Goal: Task Accomplishment & Management: Manage account settings

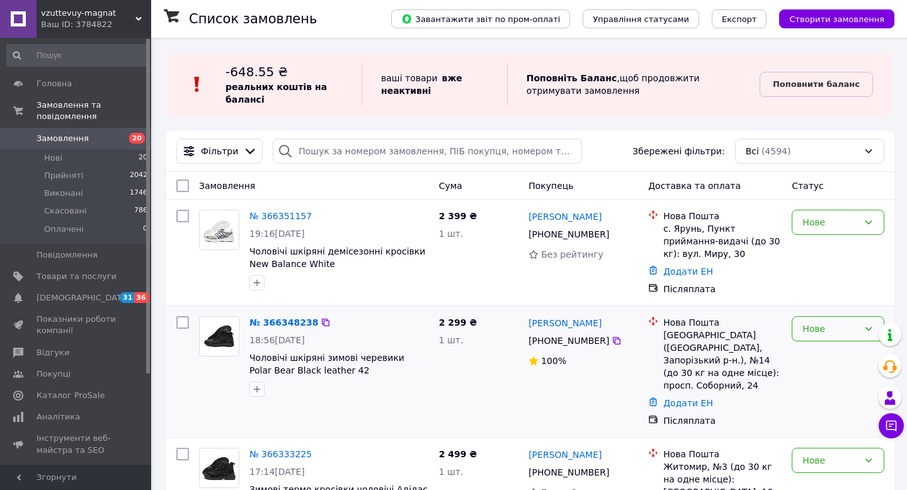
click at [870, 329] on icon at bounding box center [868, 329] width 7 height 4
click at [839, 356] on li "Прийнято" at bounding box center [837, 355] width 91 height 23
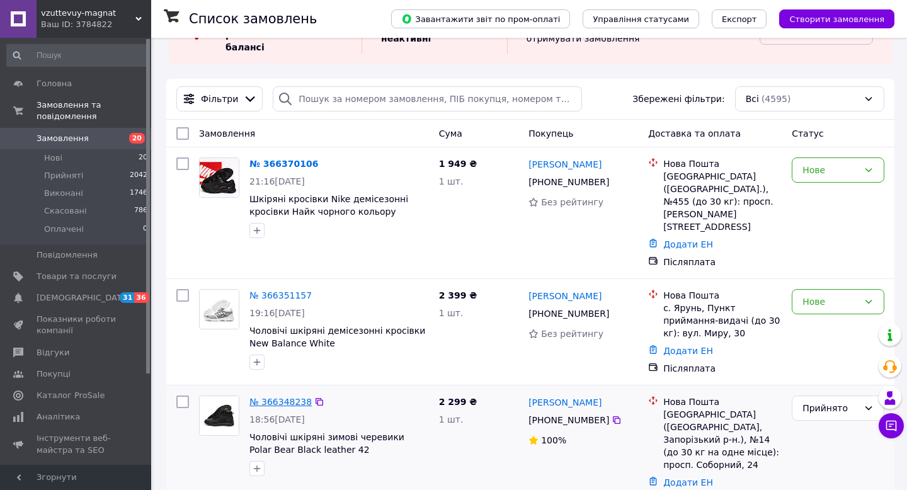
scroll to position [84, 0]
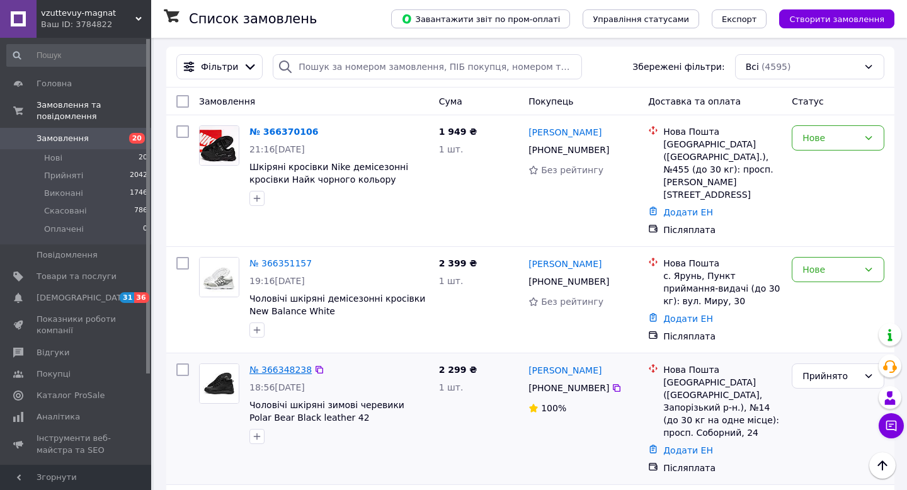
click at [276, 365] on link "№ 366348238" at bounding box center [280, 370] width 62 height 10
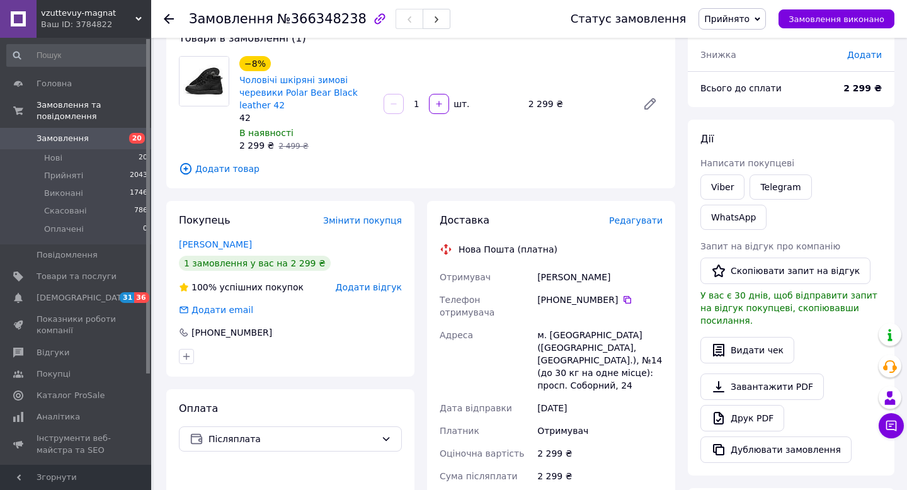
click at [207, 85] on img at bounding box center [203, 81] width 49 height 49
click at [208, 88] on img at bounding box center [203, 81] width 49 height 49
click at [116, 133] on span "Замовлення" at bounding box center [77, 138] width 80 height 11
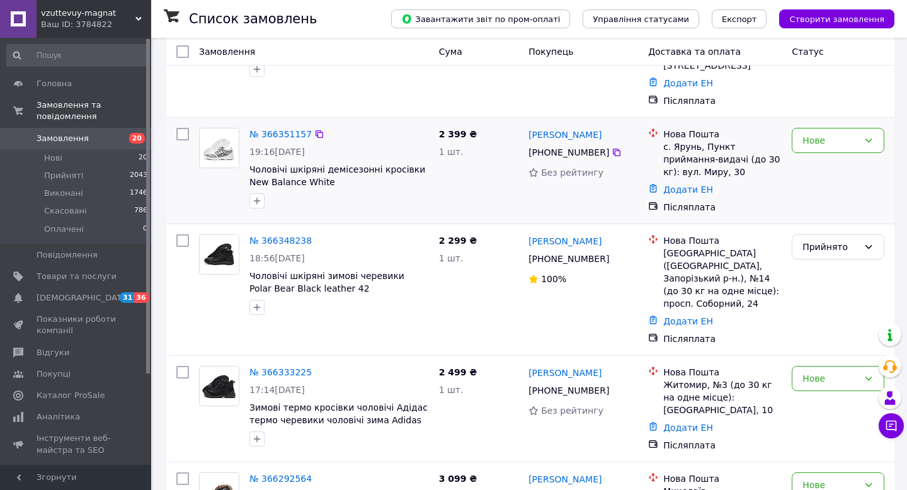
scroll to position [237, 0]
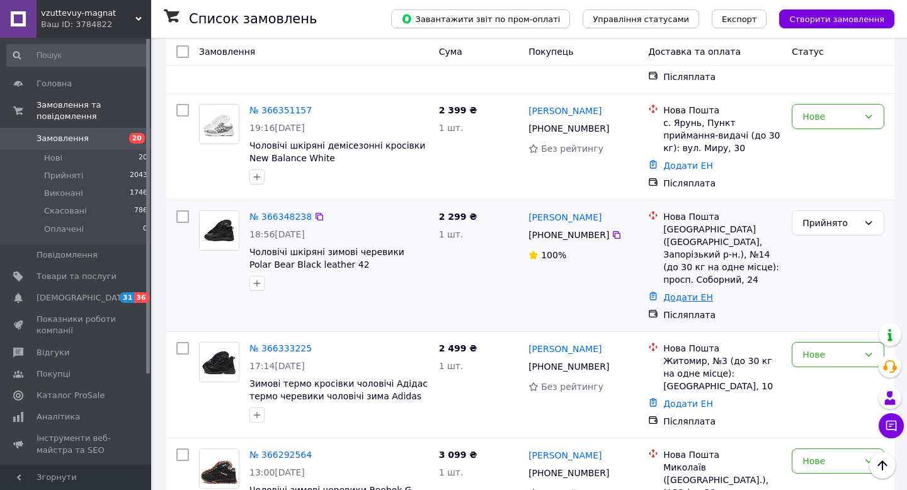
click at [695, 292] on link "Додати ЕН" at bounding box center [688, 297] width 50 height 10
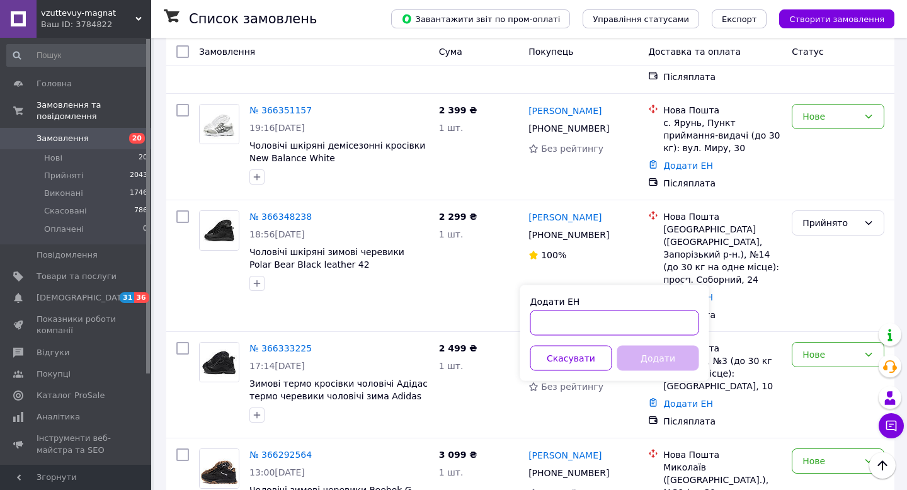
click at [540, 321] on input "Додати ЕН" at bounding box center [614, 322] width 169 height 25
paste input "20451269279747"
type input "20451269279747"
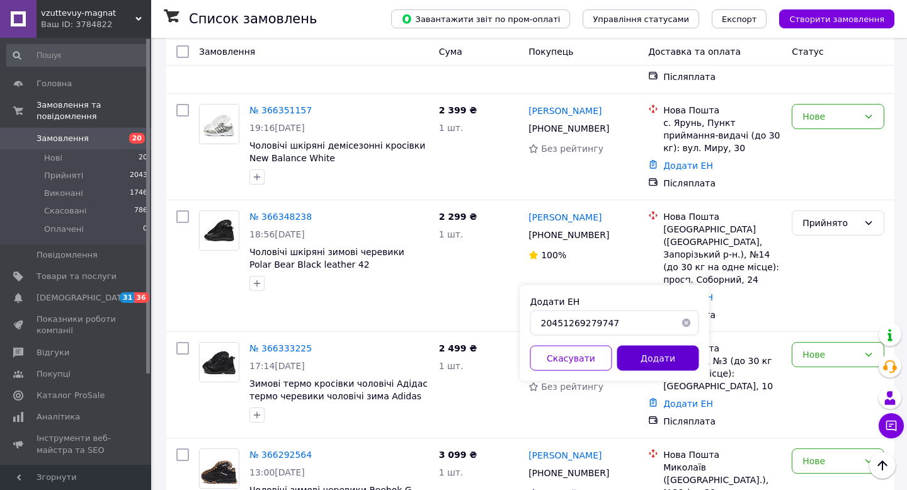
click at [651, 353] on button "Додати" at bounding box center [658, 358] width 82 height 25
